Goal: Check status

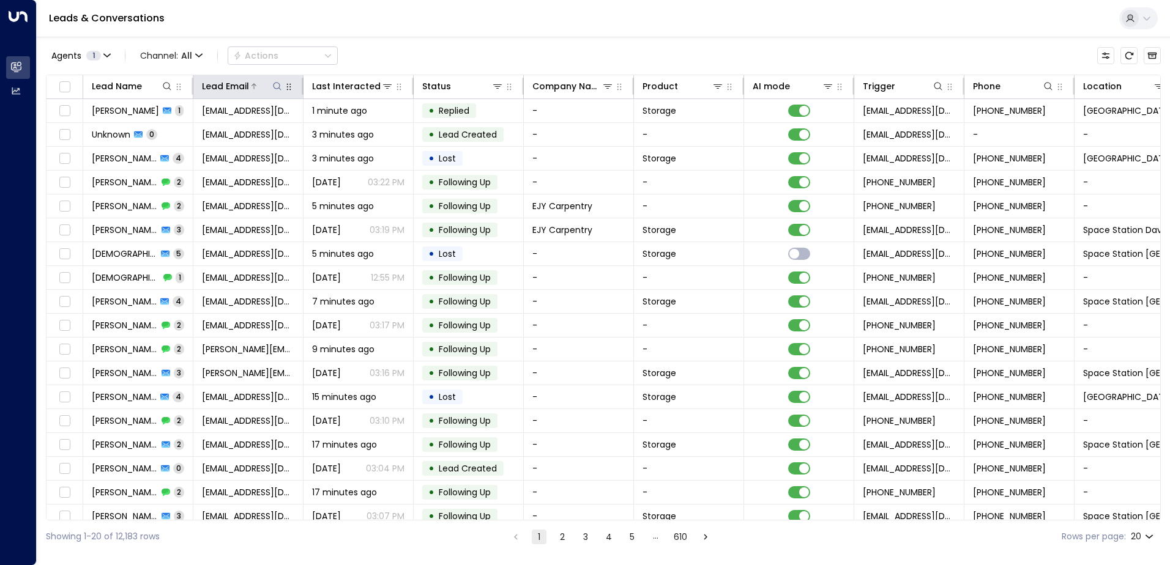
click at [278, 88] on icon at bounding box center [277, 86] width 10 height 10
type input "**********"
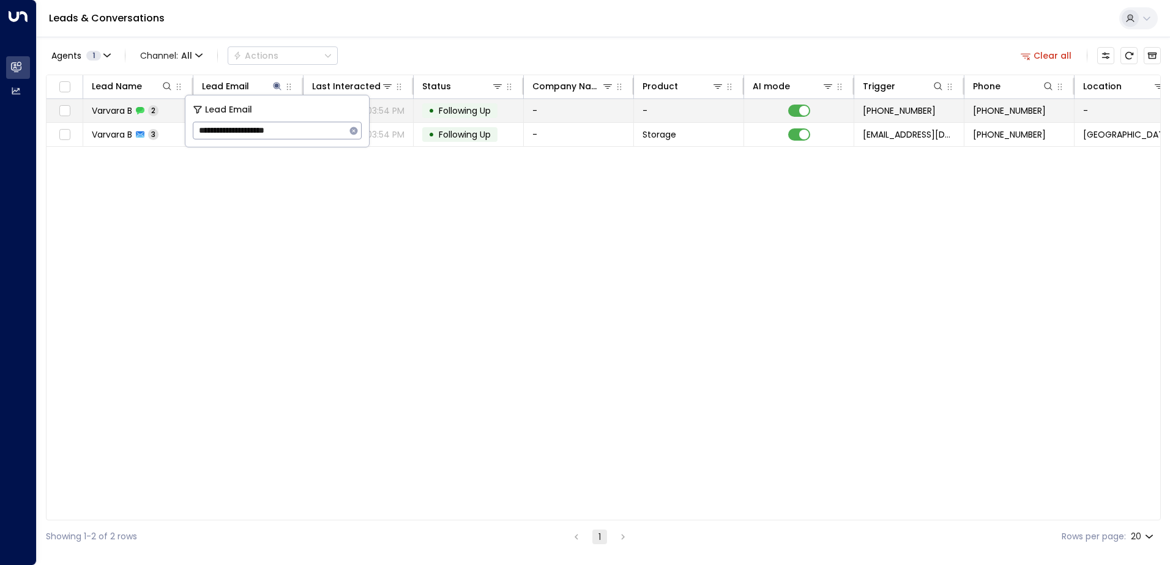
click at [497, 114] on div "• Following Up" at bounding box center [459, 110] width 75 height 15
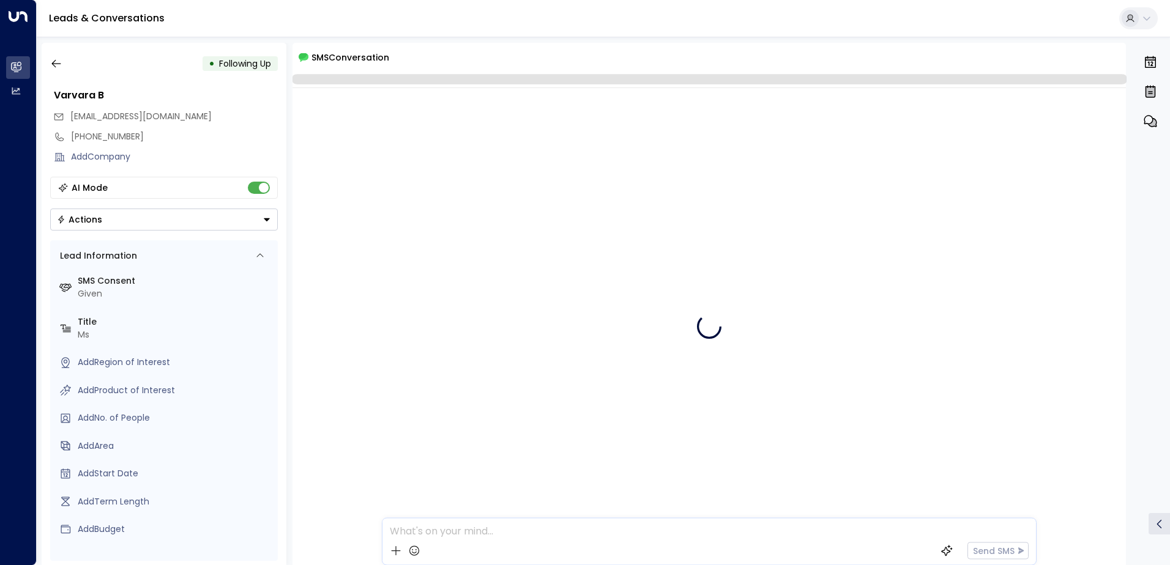
scroll to position [4, 0]
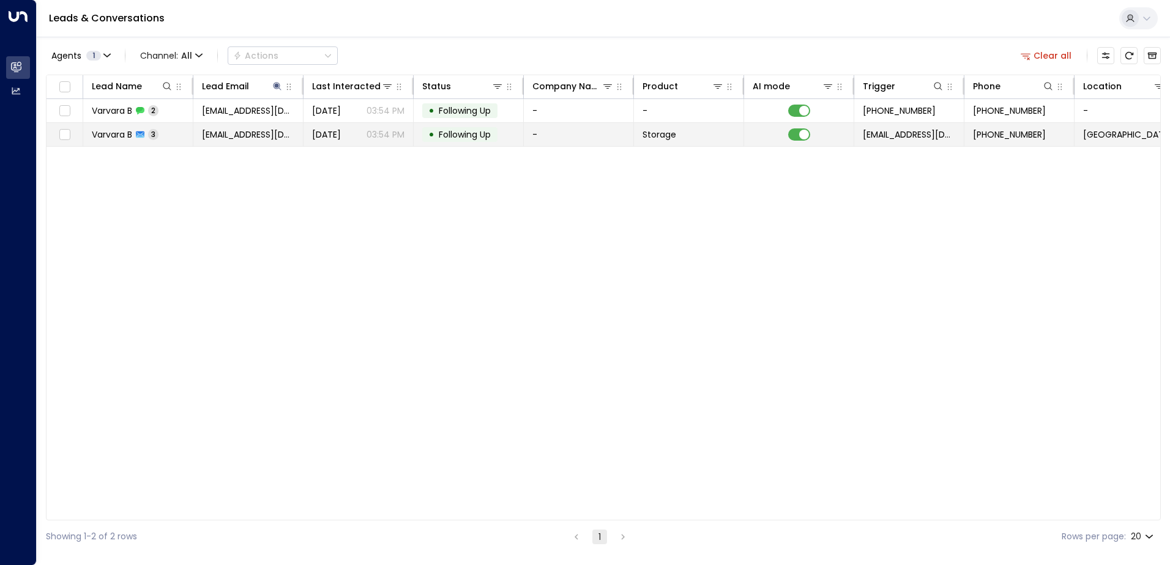
click at [443, 133] on span "Following Up" at bounding box center [465, 134] width 52 height 12
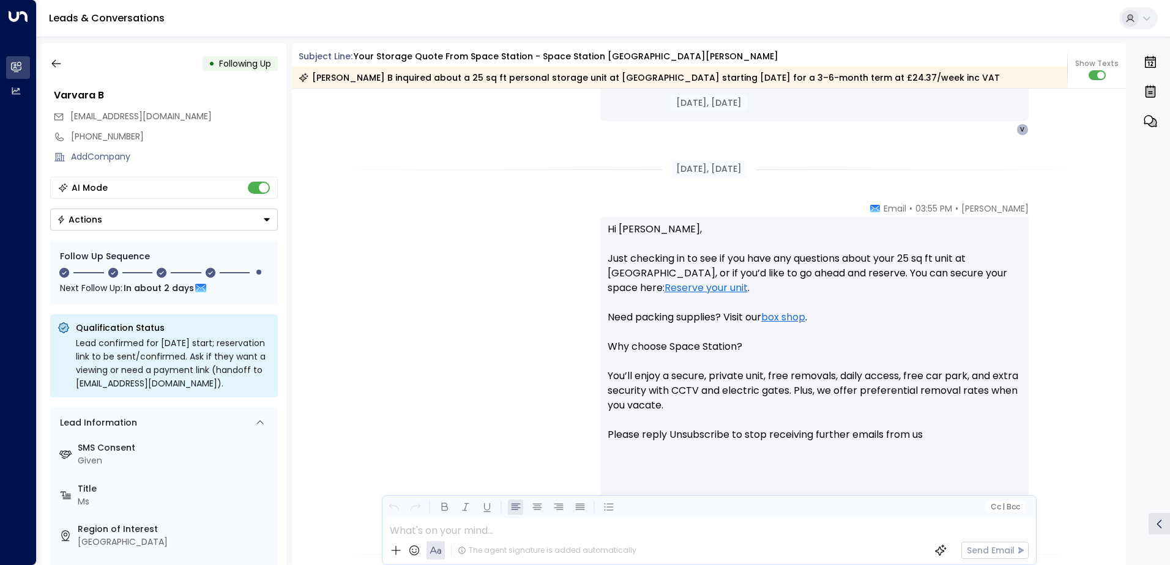
scroll to position [1195, 0]
